Goal: Information Seeking & Learning: Learn about a topic

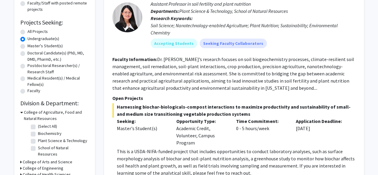
scroll to position [84, 0]
click at [29, 33] on label "All Projects" at bounding box center [37, 32] width 20 height 6
click at [29, 33] on input "All Projects" at bounding box center [29, 31] width 4 height 4
radio input "true"
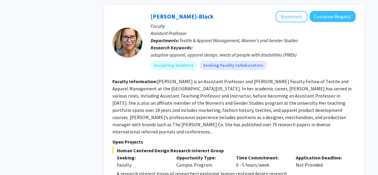
scroll to position [546, 0]
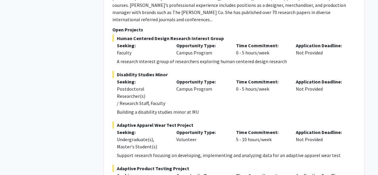
click at [167, 83] on div "Seeking: Postdoctoral Researcher(s) / Research Staff, Faculty" at bounding box center [142, 92] width 60 height 29
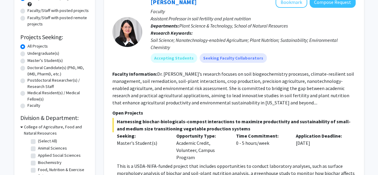
scroll to position [0, 0]
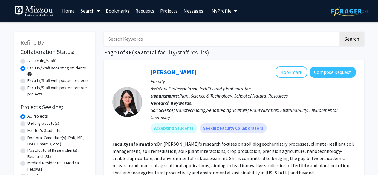
click at [98, 10] on icon at bounding box center [98, 11] width 3 height 5
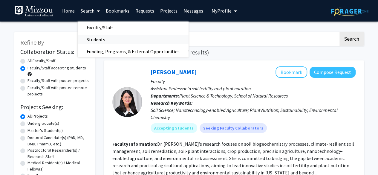
click at [93, 37] on span "Students" at bounding box center [96, 39] width 36 height 12
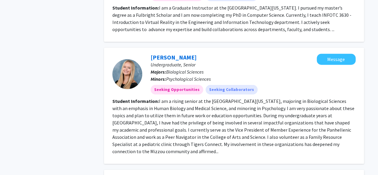
scroll to position [788, 0]
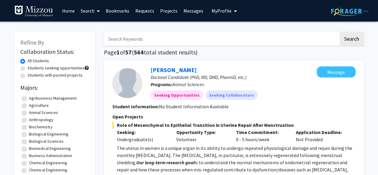
click at [93, 10] on link "Search" at bounding box center [90, 10] width 25 height 21
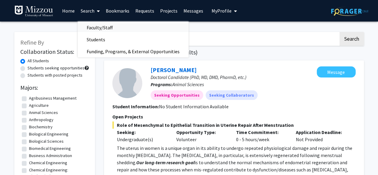
click at [102, 24] on span "Faculty/Staff" at bounding box center [100, 27] width 44 height 12
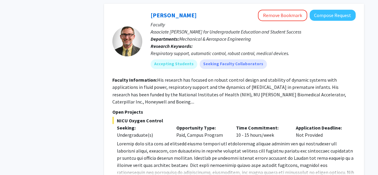
scroll to position [2738, 0]
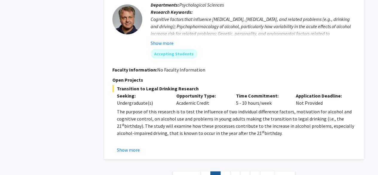
scroll to position [1967, 0]
click at [225, 171] on link "3" at bounding box center [225, 176] width 10 height 10
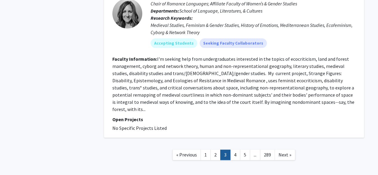
scroll to position [1329, 0]
click at [236, 150] on link "4" at bounding box center [235, 155] width 10 height 10
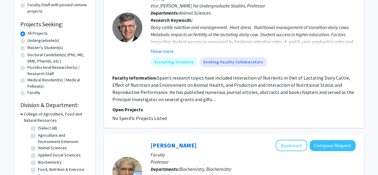
scroll to position [82, 0]
click at [162, 51] on button "Show more" at bounding box center [161, 51] width 23 height 7
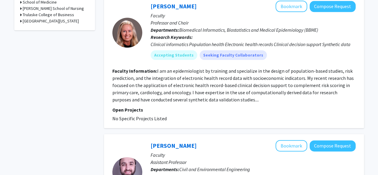
scroll to position [300, 0]
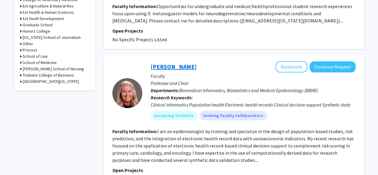
click at [168, 67] on link "Randi Foraker" at bounding box center [173, 66] width 46 height 7
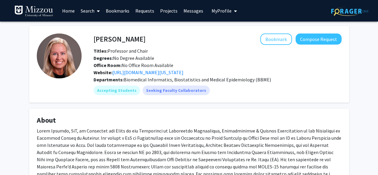
scroll to position [88, 0]
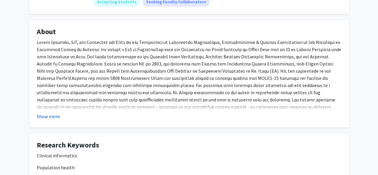
click at [51, 116] on button "Show more" at bounding box center [48, 116] width 23 height 7
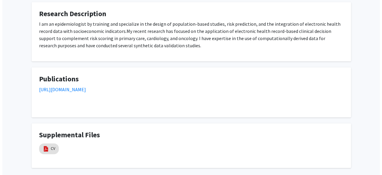
scroll to position [367, 0]
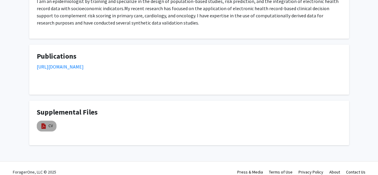
click at [46, 122] on mat-chip "CV" at bounding box center [47, 125] width 20 height 11
click at [48, 122] on link "CV" at bounding box center [50, 125] width 4 height 6
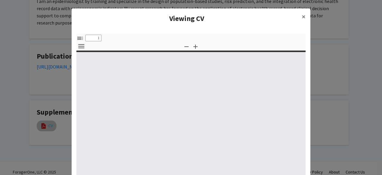
select select "custom"
type input "0"
select select "custom"
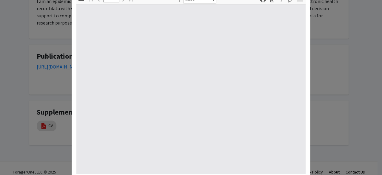
scroll to position [39, 0]
type input "1"
select select "auto"
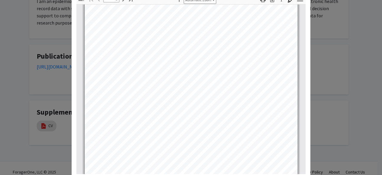
scroll to position [51, 0]
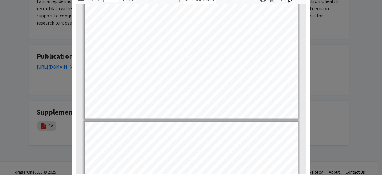
type input "2"
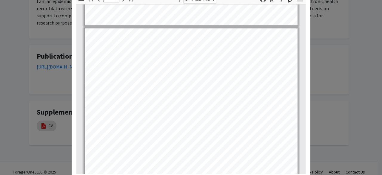
scroll to position [257, 0]
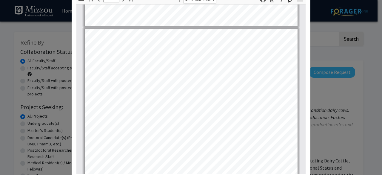
click at [329, 137] on modal-container "Viewing CV × Thumbnails Document Outline Attachments Layers Current Outline Ite…" at bounding box center [191, 87] width 382 height 175
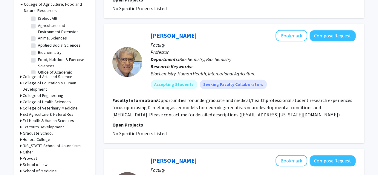
scroll to position [192, 0]
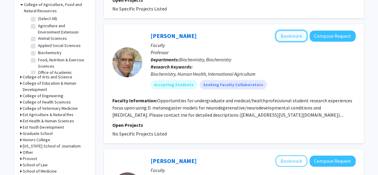
click at [293, 36] on button "Bookmark" at bounding box center [291, 35] width 32 height 11
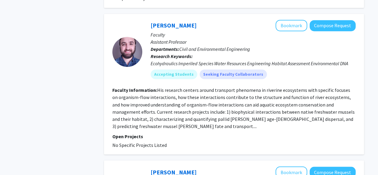
scroll to position [466, 0]
click at [161, 30] on div "Brandon Sansom Bookmark Compose Request" at bounding box center [252, 25] width 205 height 11
click at [167, 25] on link "Brandon Sansom" at bounding box center [173, 25] width 46 height 7
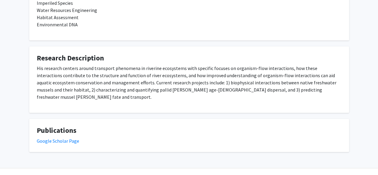
scroll to position [207, 0]
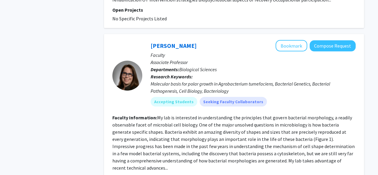
scroll to position [894, 0]
click at [170, 47] on link "Pamela Brown" at bounding box center [173, 45] width 46 height 7
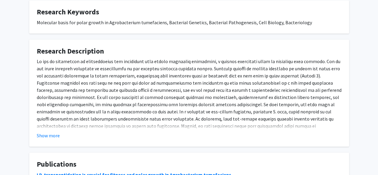
scroll to position [221, 0]
click at [53, 134] on button "Show more" at bounding box center [48, 134] width 23 height 7
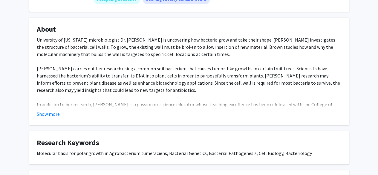
scroll to position [87, 0]
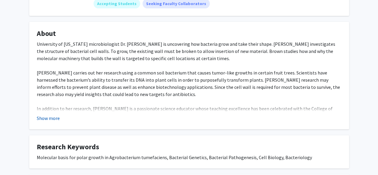
click at [51, 118] on button "Show more" at bounding box center [48, 117] width 23 height 7
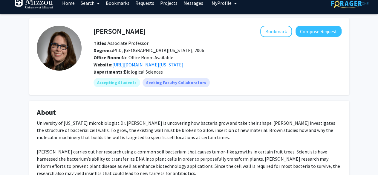
scroll to position [0, 0]
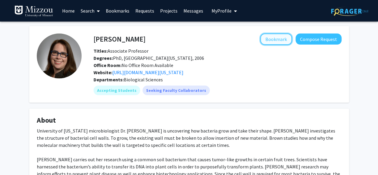
click at [271, 40] on button "Bookmark" at bounding box center [276, 38] width 32 height 11
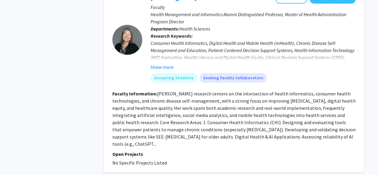
scroll to position [1179, 0]
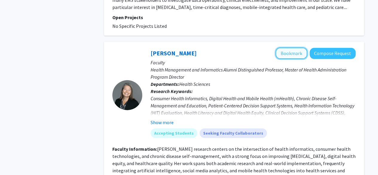
click at [285, 48] on button "Bookmark" at bounding box center [291, 52] width 32 height 11
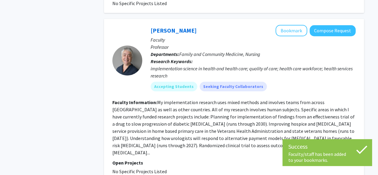
scroll to position [1444, 0]
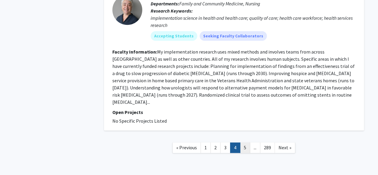
click at [247, 142] on link "5" at bounding box center [245, 147] width 10 height 10
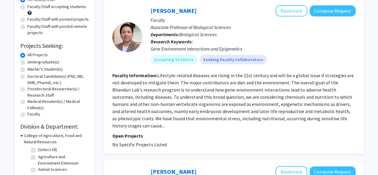
scroll to position [61, 0]
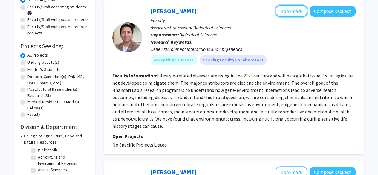
click at [286, 12] on button "Bookmark" at bounding box center [291, 10] width 32 height 11
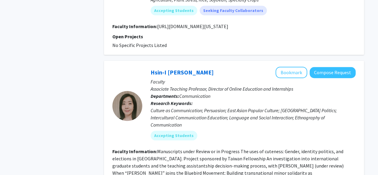
scroll to position [1396, 0]
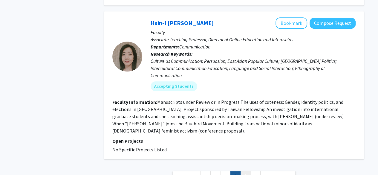
click at [247, 171] on link "6" at bounding box center [245, 176] width 10 height 10
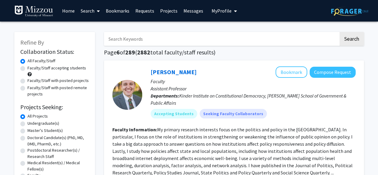
click at [122, 13] on link "Bookmarks" at bounding box center [118, 10] width 30 height 21
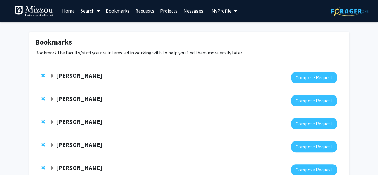
scroll to position [48, 0]
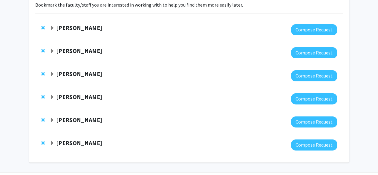
click at [52, 143] on span "Expand Ramji K. Bhandari Bookmark" at bounding box center [52, 143] width 5 height 5
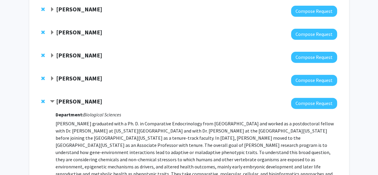
scroll to position [89, 0]
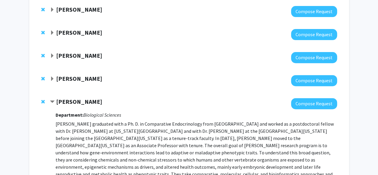
click at [53, 79] on span "Expand Sue Boren Bookmark" at bounding box center [52, 78] width 5 height 5
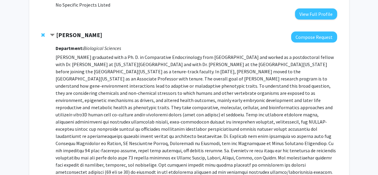
scroll to position [299, 0]
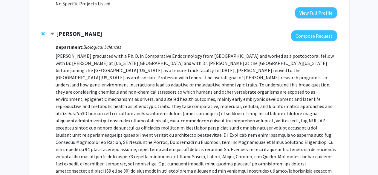
click at [91, 30] on strong "[PERSON_NAME]" at bounding box center [79, 33] width 46 height 7
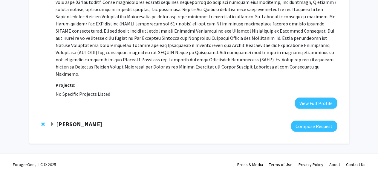
scroll to position [201, 0]
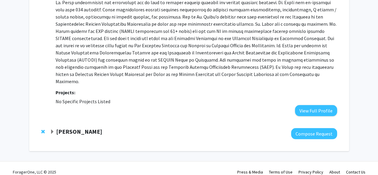
click at [81, 127] on strong "[PERSON_NAME]" at bounding box center [79, 130] width 46 height 7
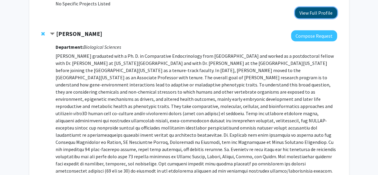
click at [308, 7] on button "View Full Profile" at bounding box center [316, 12] width 42 height 11
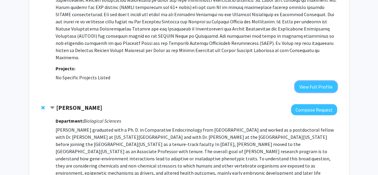
scroll to position [221, 0]
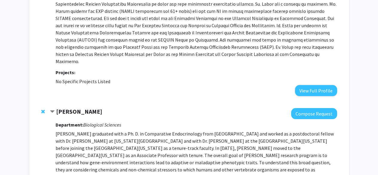
click at [100, 107] on strong "[PERSON_NAME]" at bounding box center [79, 110] width 46 height 7
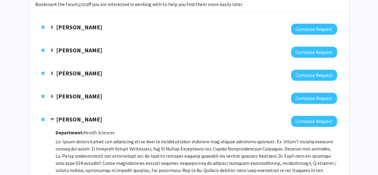
click at [54, 118] on span "Contract Sue Boren Bookmark" at bounding box center [52, 119] width 5 height 5
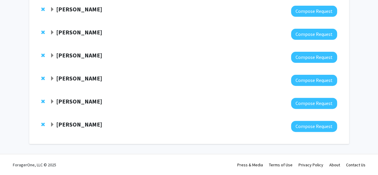
scroll to position [66, 0]
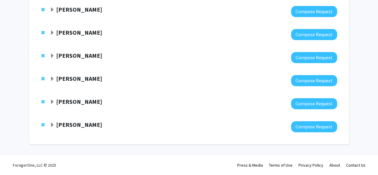
click at [57, 126] on strong "[PERSON_NAME]" at bounding box center [79, 124] width 46 height 7
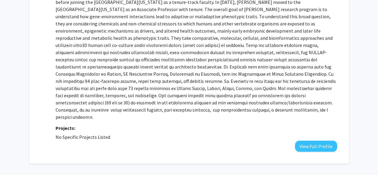
scroll to position [237, 0]
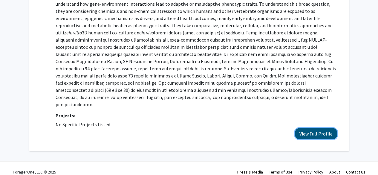
click at [319, 128] on button "View Full Profile" at bounding box center [316, 133] width 42 height 11
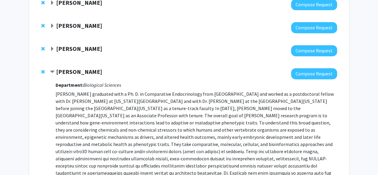
scroll to position [118, 0]
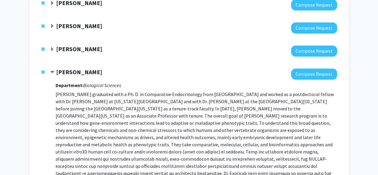
click at [355, 71] on div "Bookmarks Bookmark the faculty/staff you are interested in working with to help…" at bounding box center [189, 93] width 378 height 380
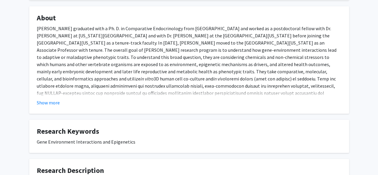
scroll to position [102, 0]
